Goal: Task Accomplishment & Management: Manage account settings

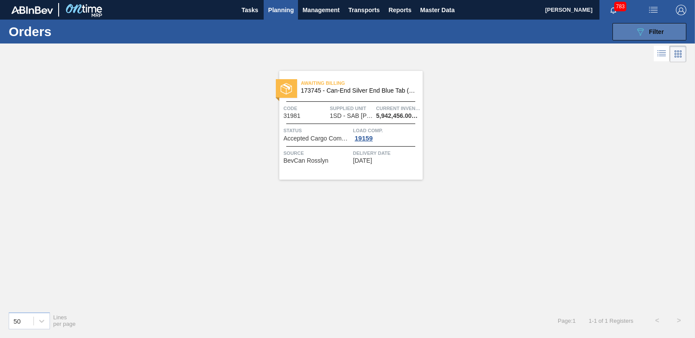
click at [628, 33] on button "089F7B8B-B2A5-4AFE-B5C0-19BA573D28AC Filter" at bounding box center [650, 31] width 74 height 17
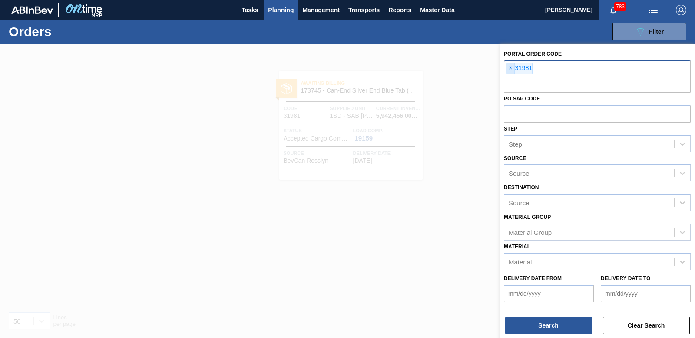
click at [512, 69] on span "×" at bounding box center [511, 68] width 8 height 10
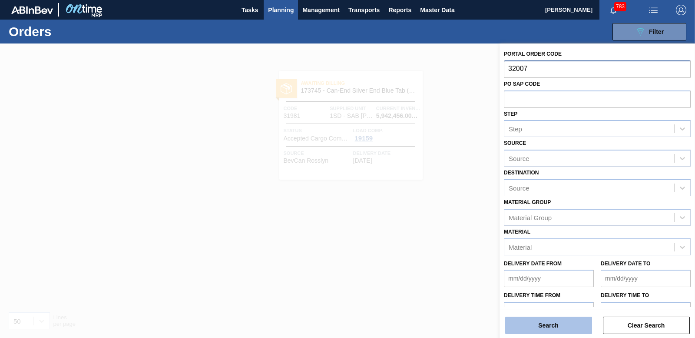
type input "32007"
click at [538, 321] on button "Search" at bounding box center [548, 324] width 87 height 17
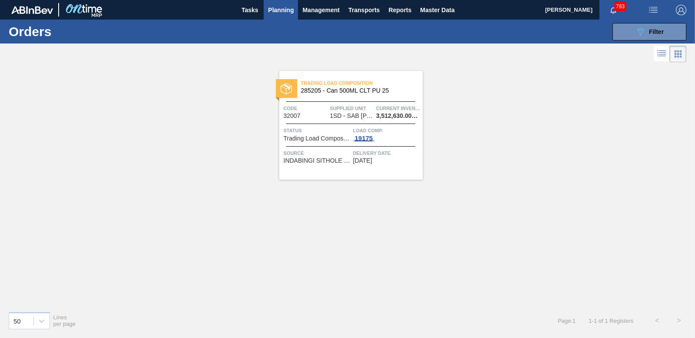
click at [369, 137] on div "19175" at bounding box center [364, 138] width 22 height 7
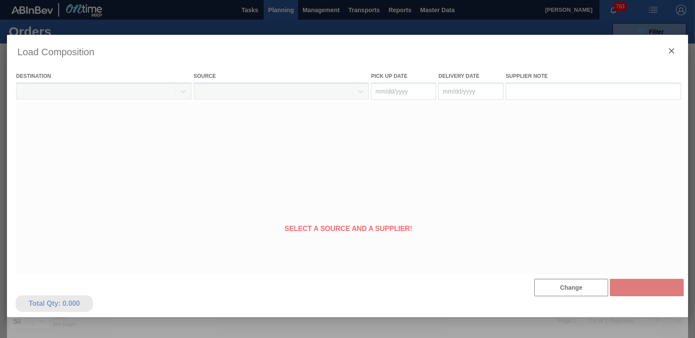
type Date "[DATE]"
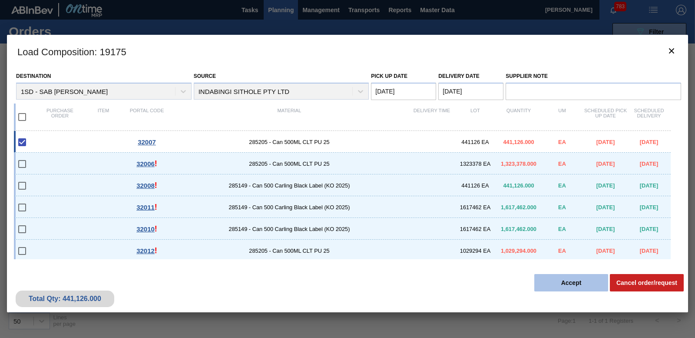
click at [577, 280] on button "Accept" at bounding box center [572, 282] width 74 height 17
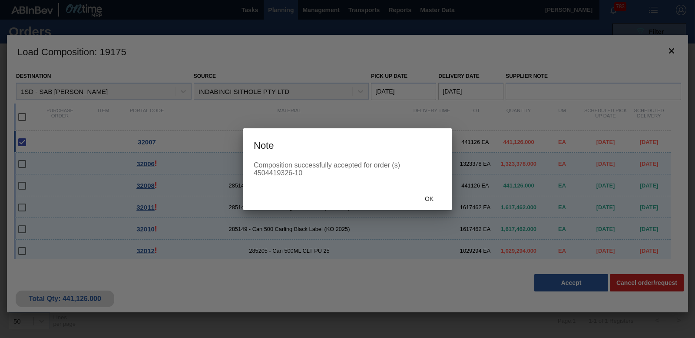
click at [255, 170] on div "Composition successfully accepted for order (s) 4504419326-10" at bounding box center [347, 174] width 209 height 26
drag, startPoint x: 255, startPoint y: 170, endPoint x: 292, endPoint y: 173, distance: 37.4
click at [292, 173] on div "Composition successfully accepted for order (s) 4504419326-10" at bounding box center [348, 169] width 188 height 16
copy div "4504419326"
click at [426, 202] on span "Ok" at bounding box center [429, 198] width 23 height 7
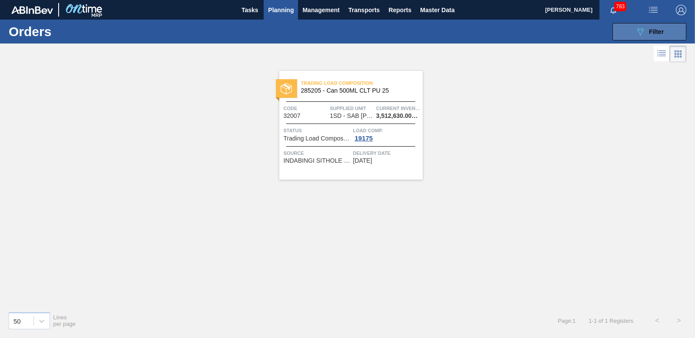
click at [635, 36] on button "089F7B8B-B2A5-4AFE-B5C0-19BA573D28AC Filter" at bounding box center [650, 31] width 74 height 17
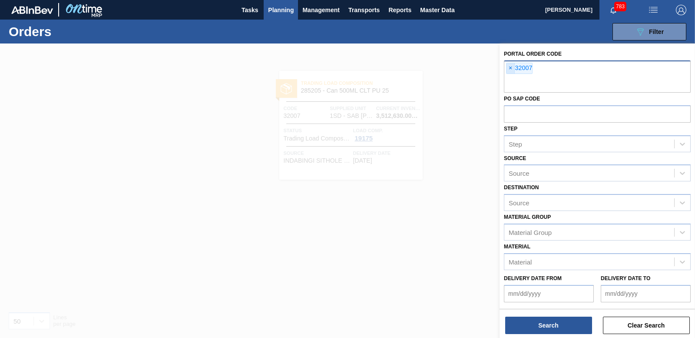
click at [512, 69] on span "×" at bounding box center [511, 68] width 8 height 10
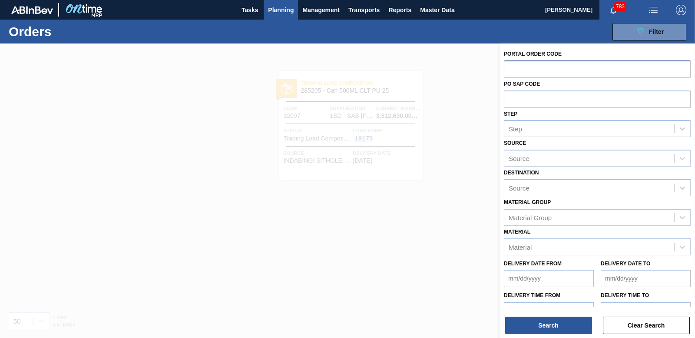
paste input "32006"
type input "32006"
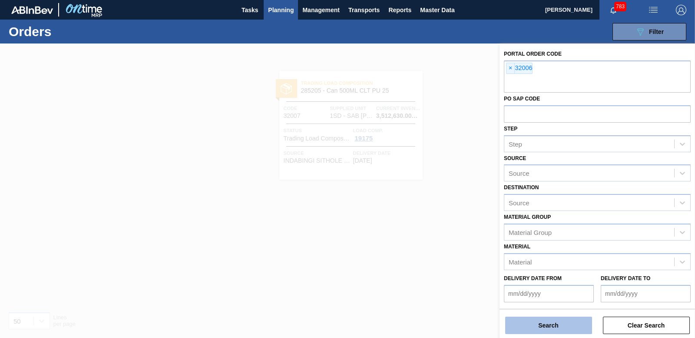
click at [550, 326] on button "Search" at bounding box center [548, 324] width 87 height 17
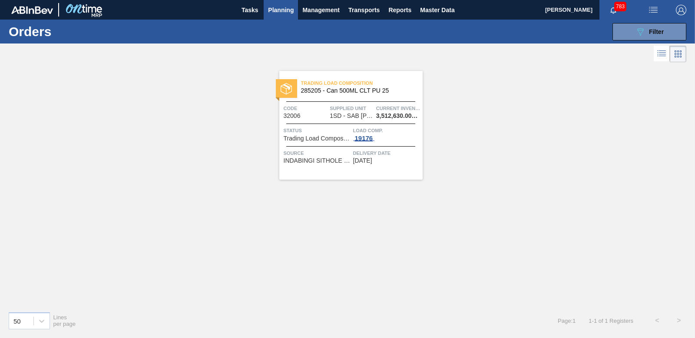
click at [363, 139] on div "19176" at bounding box center [364, 138] width 22 height 7
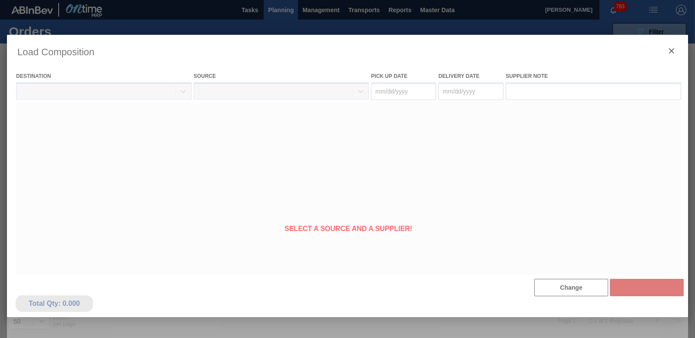
type Date "[DATE]"
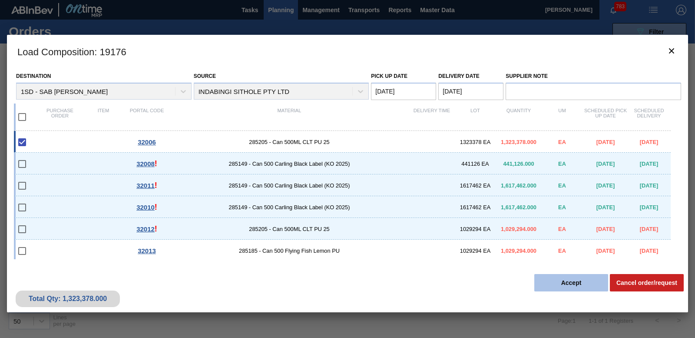
click at [575, 283] on button "Accept" at bounding box center [572, 282] width 74 height 17
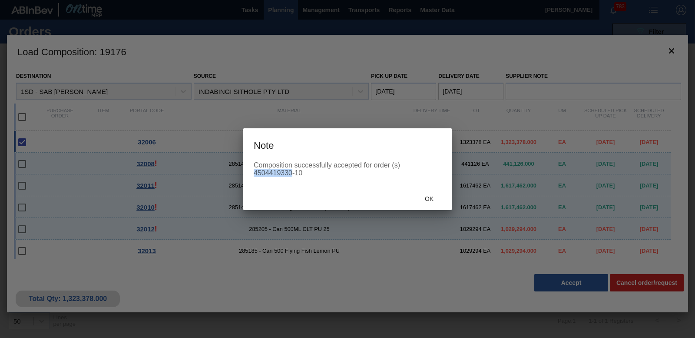
drag, startPoint x: 255, startPoint y: 173, endPoint x: 291, endPoint y: 172, distance: 36.1
click at [291, 172] on div "Composition successfully accepted for order (s) 4504419330-10" at bounding box center [348, 169] width 188 height 16
copy div "4504419330"
click at [432, 200] on span "Ok" at bounding box center [429, 198] width 23 height 7
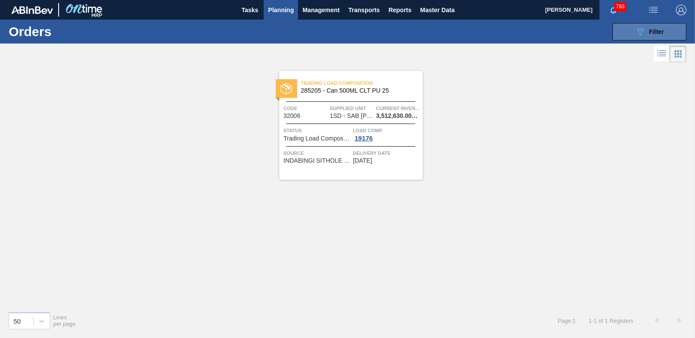
click at [642, 32] on icon "089F7B8B-B2A5-4AFE-B5C0-19BA573D28AC" at bounding box center [640, 32] width 10 height 10
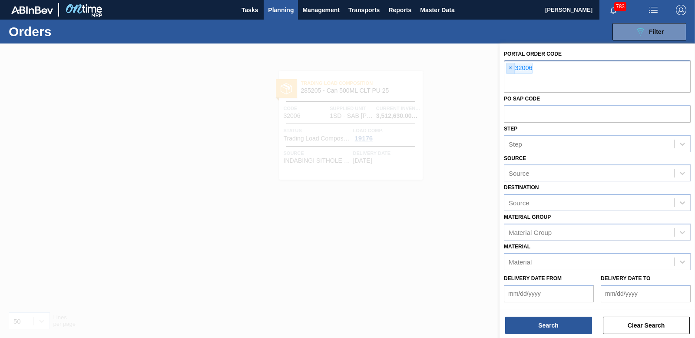
click at [510, 67] on span "×" at bounding box center [511, 68] width 8 height 10
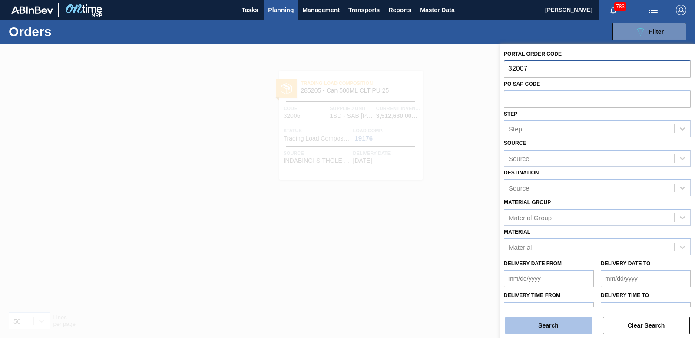
type input "32007"
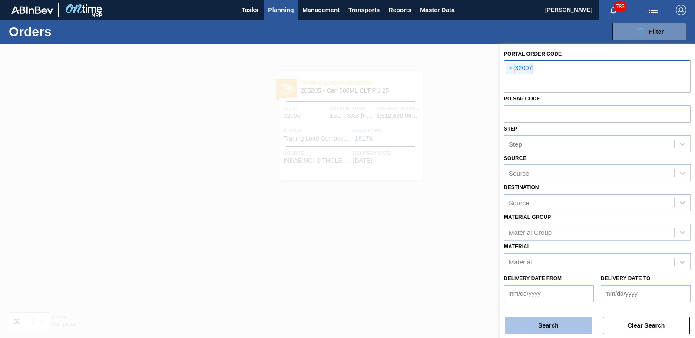
click at [537, 322] on button "Search" at bounding box center [548, 324] width 87 height 17
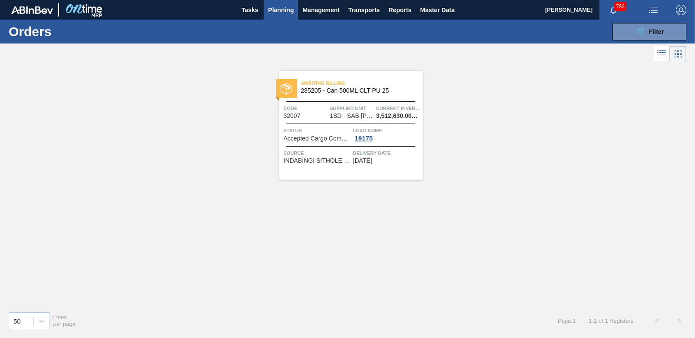
click at [288, 12] on span "Planning" at bounding box center [281, 10] width 26 height 10
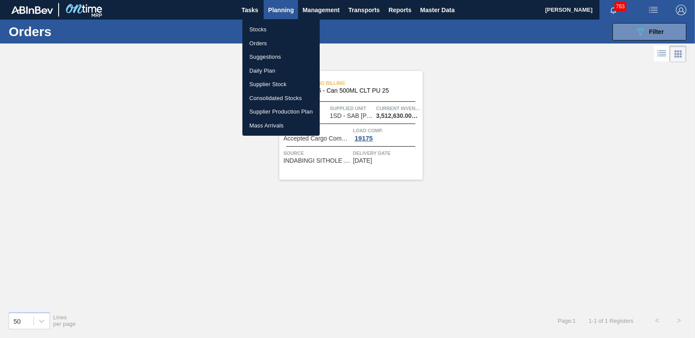
click at [416, 49] on div at bounding box center [347, 169] width 695 height 338
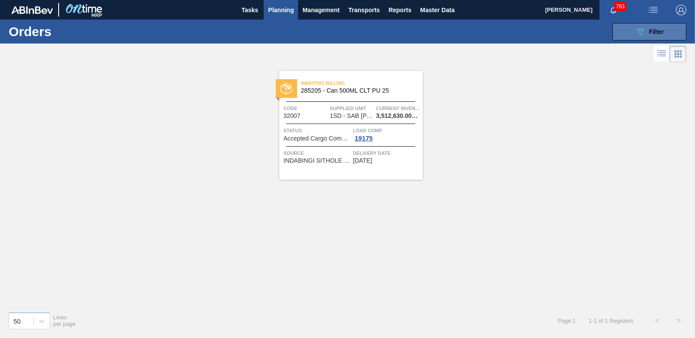
click at [660, 33] on span "Filter" at bounding box center [656, 31] width 15 height 7
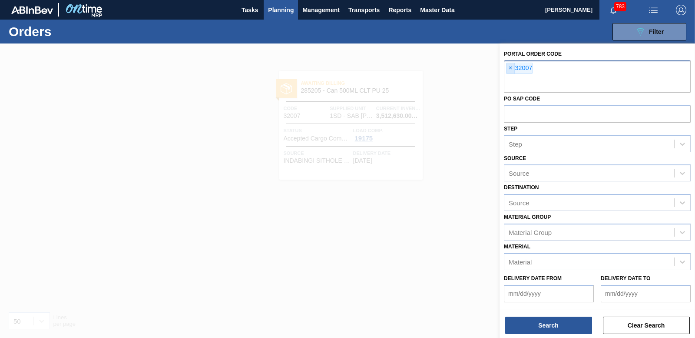
click at [508, 68] on span "×" at bounding box center [511, 68] width 8 height 10
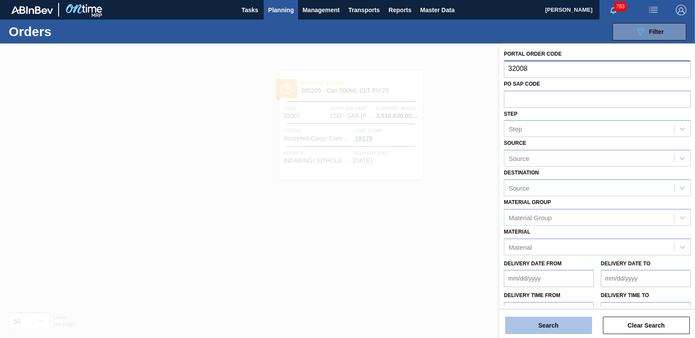
type input "32008"
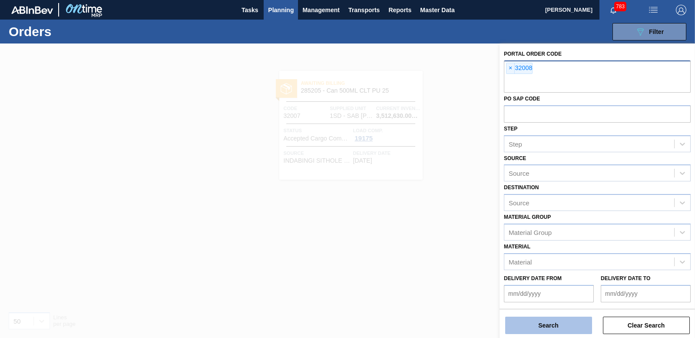
click at [527, 326] on button "Search" at bounding box center [548, 324] width 87 height 17
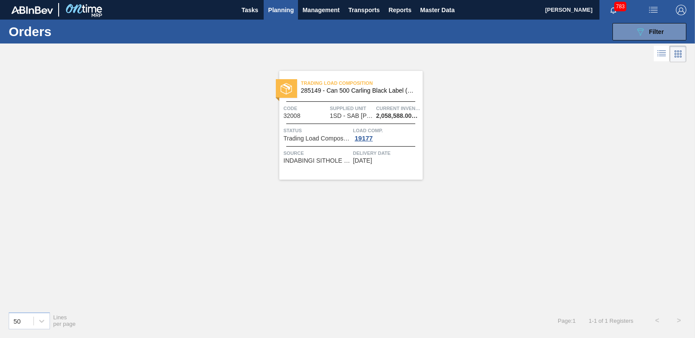
click at [369, 134] on span "Load Comp." at bounding box center [386, 130] width 67 height 9
click at [369, 138] on div "19177" at bounding box center [364, 138] width 22 height 7
click at [364, 140] on div "19177" at bounding box center [364, 138] width 22 height 7
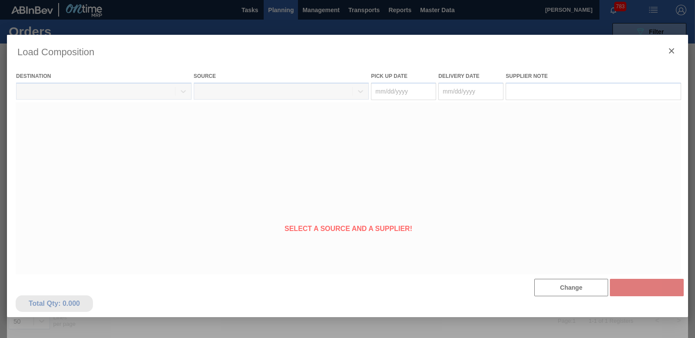
type Date "[DATE]"
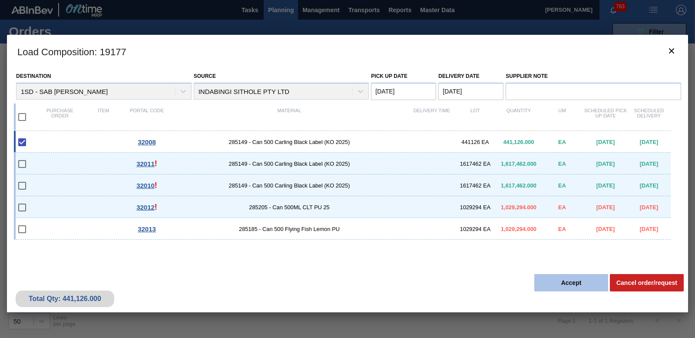
click at [574, 287] on button "Accept" at bounding box center [572, 282] width 74 height 17
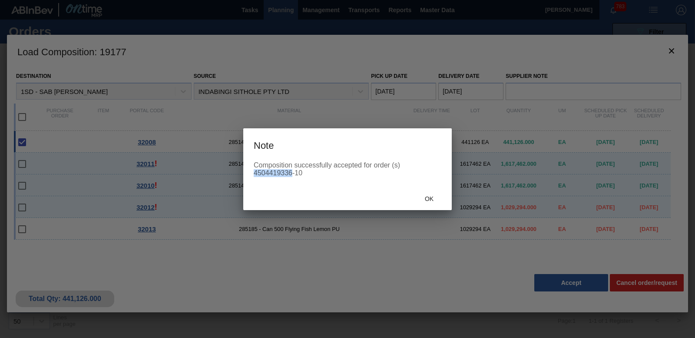
drag, startPoint x: 255, startPoint y: 172, endPoint x: 292, endPoint y: 171, distance: 37.0
click at [292, 171] on div "Composition successfully accepted for order (s) 4504419336-10" at bounding box center [348, 169] width 188 height 16
copy div "4504419336"
click at [436, 198] on span "Ok" at bounding box center [429, 198] width 23 height 7
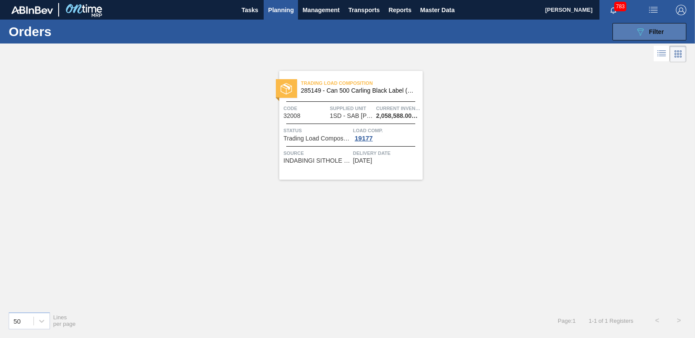
click at [654, 35] on span "Filter" at bounding box center [656, 31] width 15 height 7
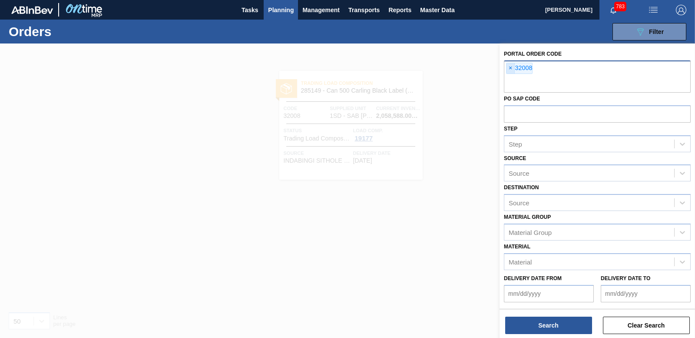
click at [511, 68] on span "×" at bounding box center [511, 68] width 8 height 10
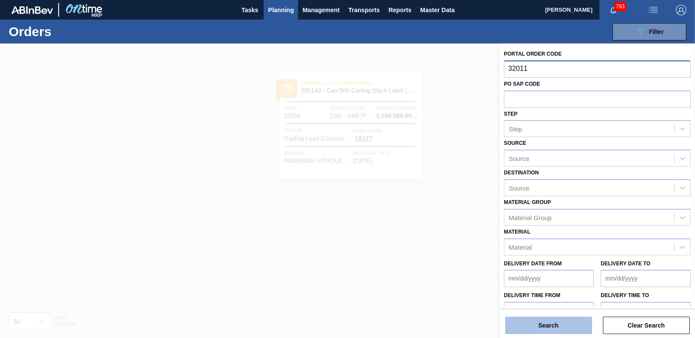
type input "32011"
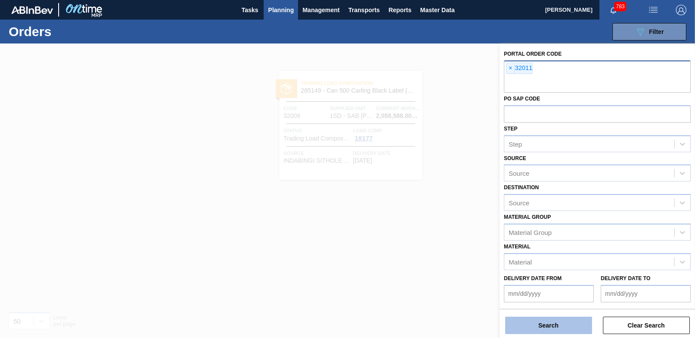
click at [523, 321] on button "Search" at bounding box center [548, 324] width 87 height 17
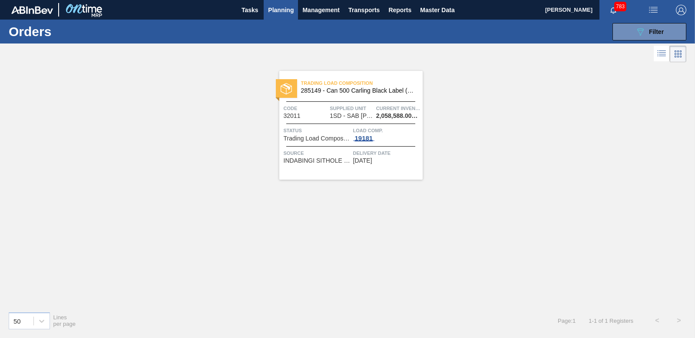
click at [369, 136] on div "19181" at bounding box center [364, 138] width 22 height 7
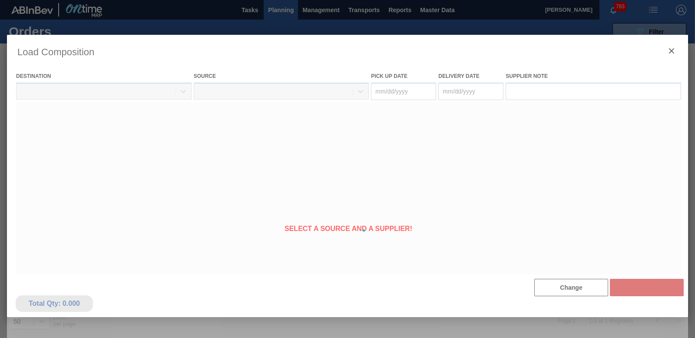
type Date "[DATE]"
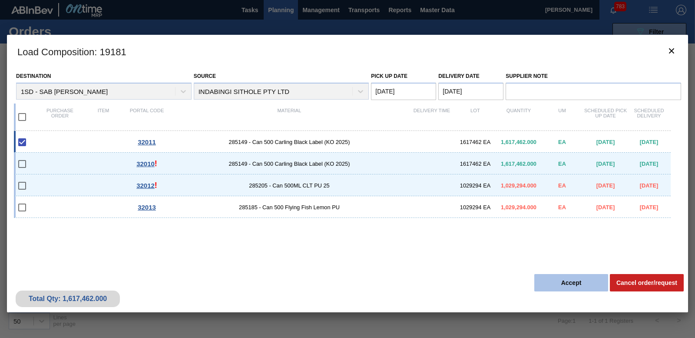
click at [556, 282] on button "Accept" at bounding box center [572, 282] width 74 height 17
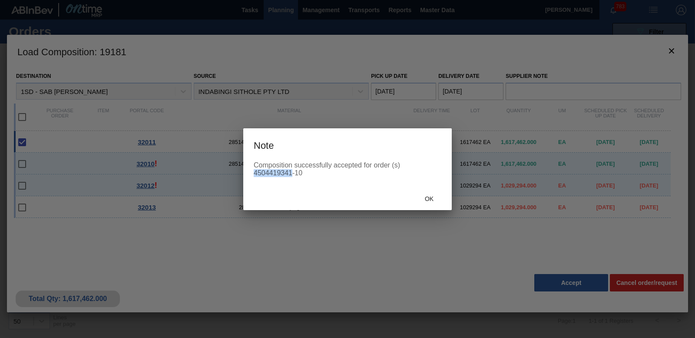
drag, startPoint x: 254, startPoint y: 171, endPoint x: 289, endPoint y: 174, distance: 35.3
click at [289, 174] on div "Composition successfully accepted for order (s) 4504419341-10" at bounding box center [348, 169] width 188 height 16
drag, startPoint x: 289, startPoint y: 174, endPoint x: 256, endPoint y: 171, distance: 33.6
click at [256, 171] on div "Composition successfully accepted for order (s) 4504419341-10" at bounding box center [348, 169] width 188 height 16
copy div "4504419341"
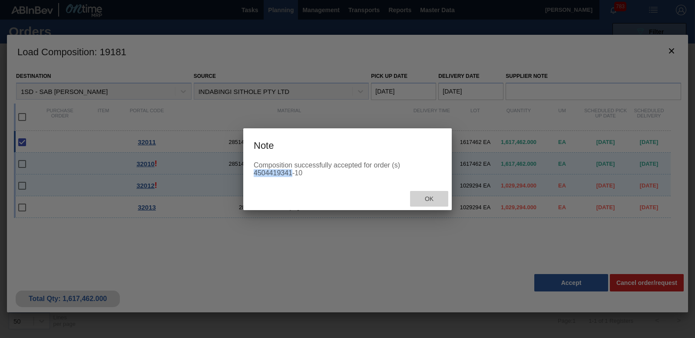
click at [427, 203] on div "Ok" at bounding box center [429, 199] width 38 height 16
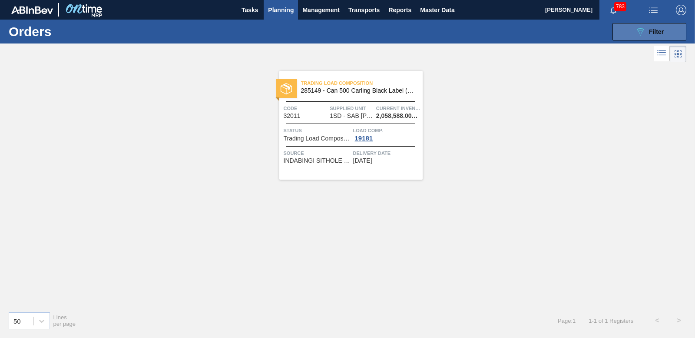
click at [618, 26] on button "089F7B8B-B2A5-4AFE-B5C0-19BA573D28AC Filter" at bounding box center [650, 31] width 74 height 17
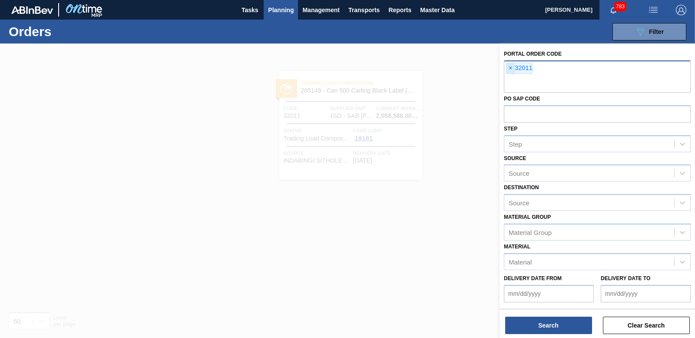
click at [508, 70] on span "×" at bounding box center [511, 68] width 8 height 10
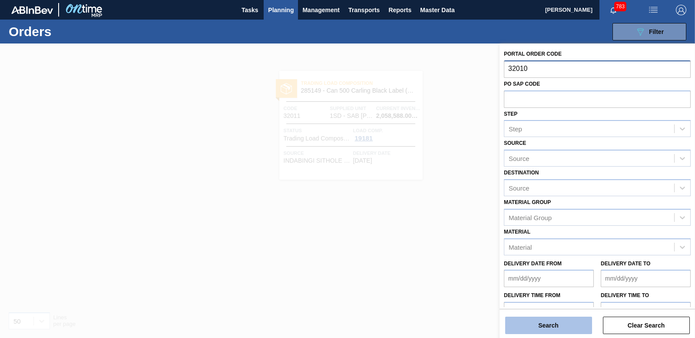
type input "32010"
click at [561, 326] on button "Search" at bounding box center [548, 324] width 87 height 17
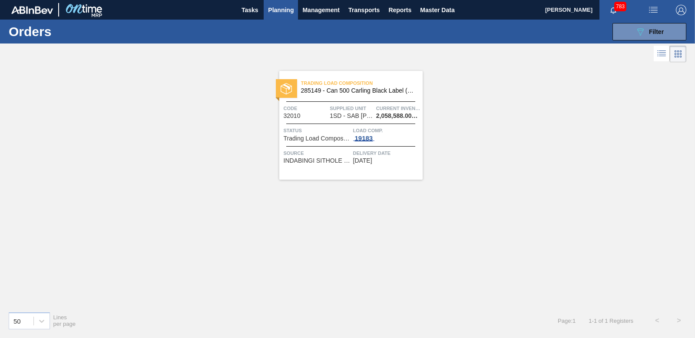
click at [366, 137] on div "19183" at bounding box center [364, 138] width 22 height 7
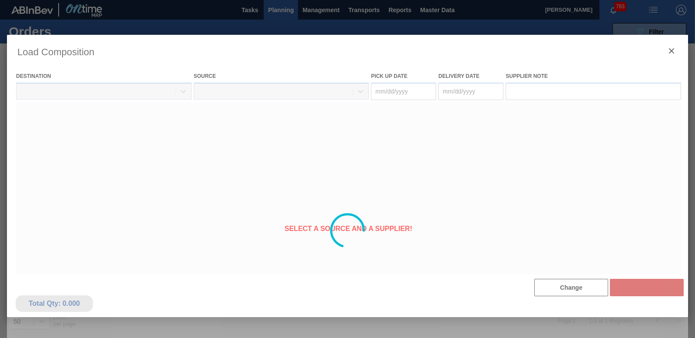
type Date "[DATE]"
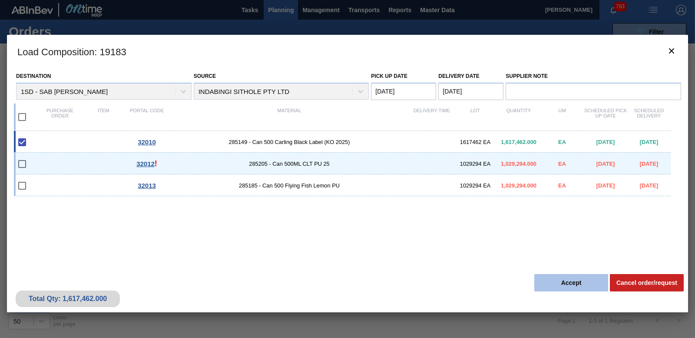
click at [580, 284] on button "Accept" at bounding box center [572, 282] width 74 height 17
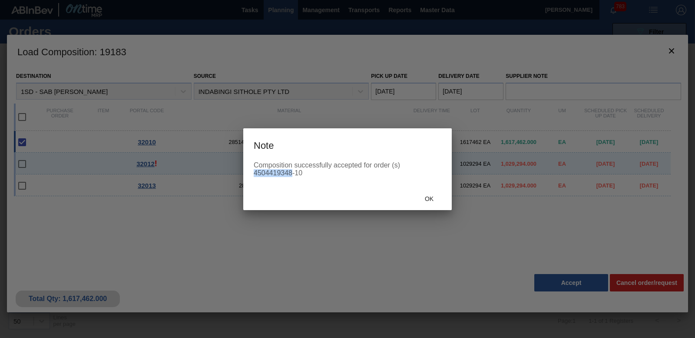
drag, startPoint x: 291, startPoint y: 174, endPoint x: 254, endPoint y: 174, distance: 36.9
click at [254, 174] on div "Composition successfully accepted for order (s) 4504419348-10" at bounding box center [348, 169] width 188 height 16
copy div "4504419348"
click at [432, 198] on span "Ok" at bounding box center [429, 198] width 23 height 7
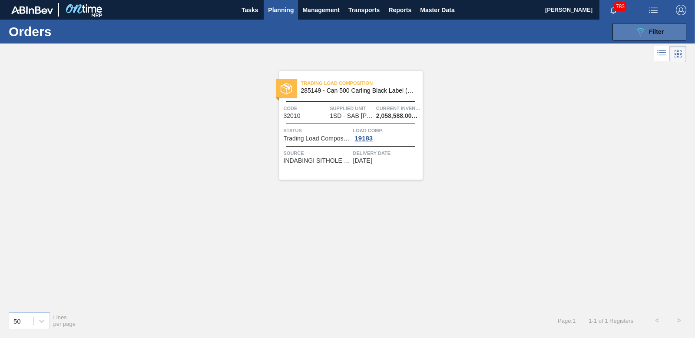
click at [639, 30] on icon "089F7B8B-B2A5-4AFE-B5C0-19BA573D28AC" at bounding box center [640, 32] width 10 height 10
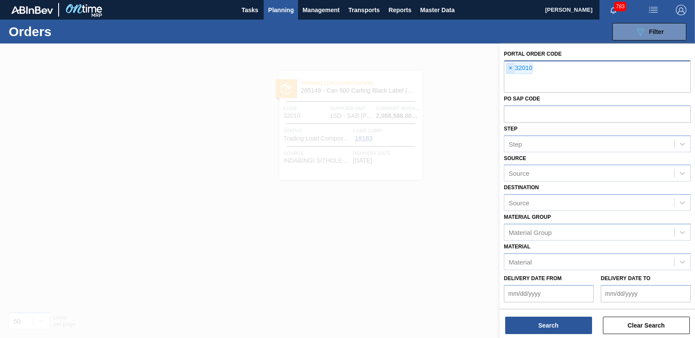
click at [510, 70] on span "×" at bounding box center [511, 68] width 8 height 10
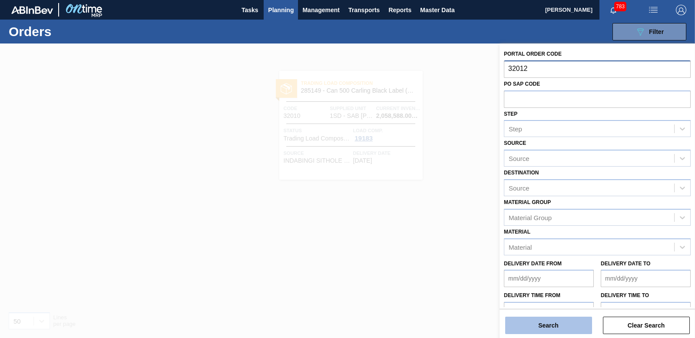
type input "32012"
click at [571, 326] on button "Search" at bounding box center [548, 324] width 87 height 17
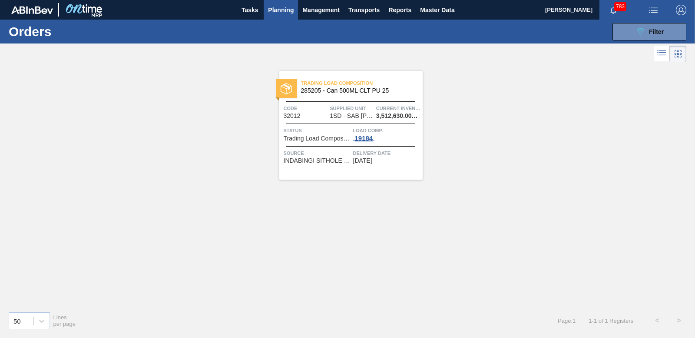
click at [369, 140] on div "19184" at bounding box center [364, 138] width 22 height 7
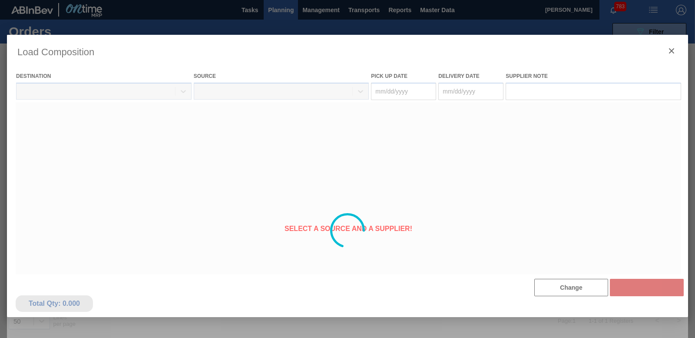
type Date "[DATE]"
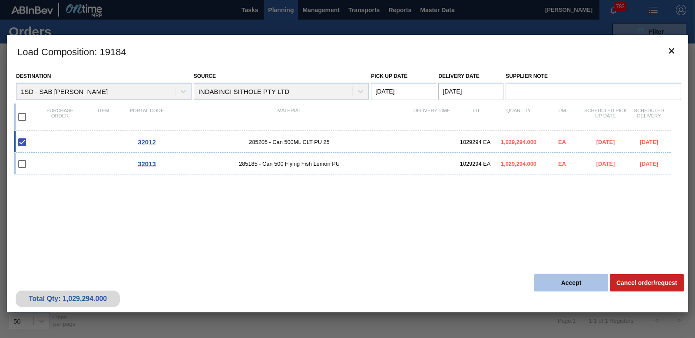
click at [563, 276] on button "Accept" at bounding box center [572, 282] width 74 height 17
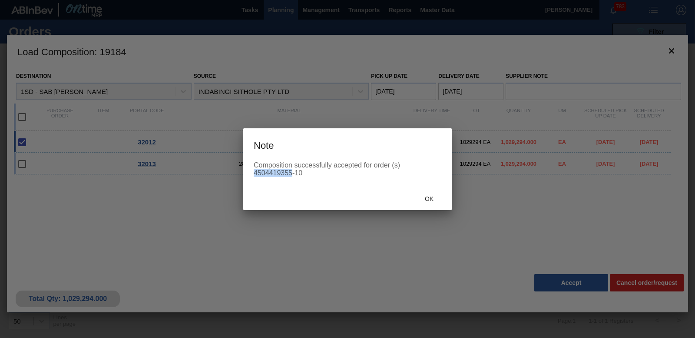
drag, startPoint x: 293, startPoint y: 175, endPoint x: 253, endPoint y: 178, distance: 39.7
click at [253, 178] on div "Composition successfully accepted for order (s) 4504419355-10" at bounding box center [347, 174] width 209 height 26
copy div "4504419355"
click at [427, 202] on span "Ok" at bounding box center [429, 198] width 23 height 7
